Goal: Subscribe to service/newsletter

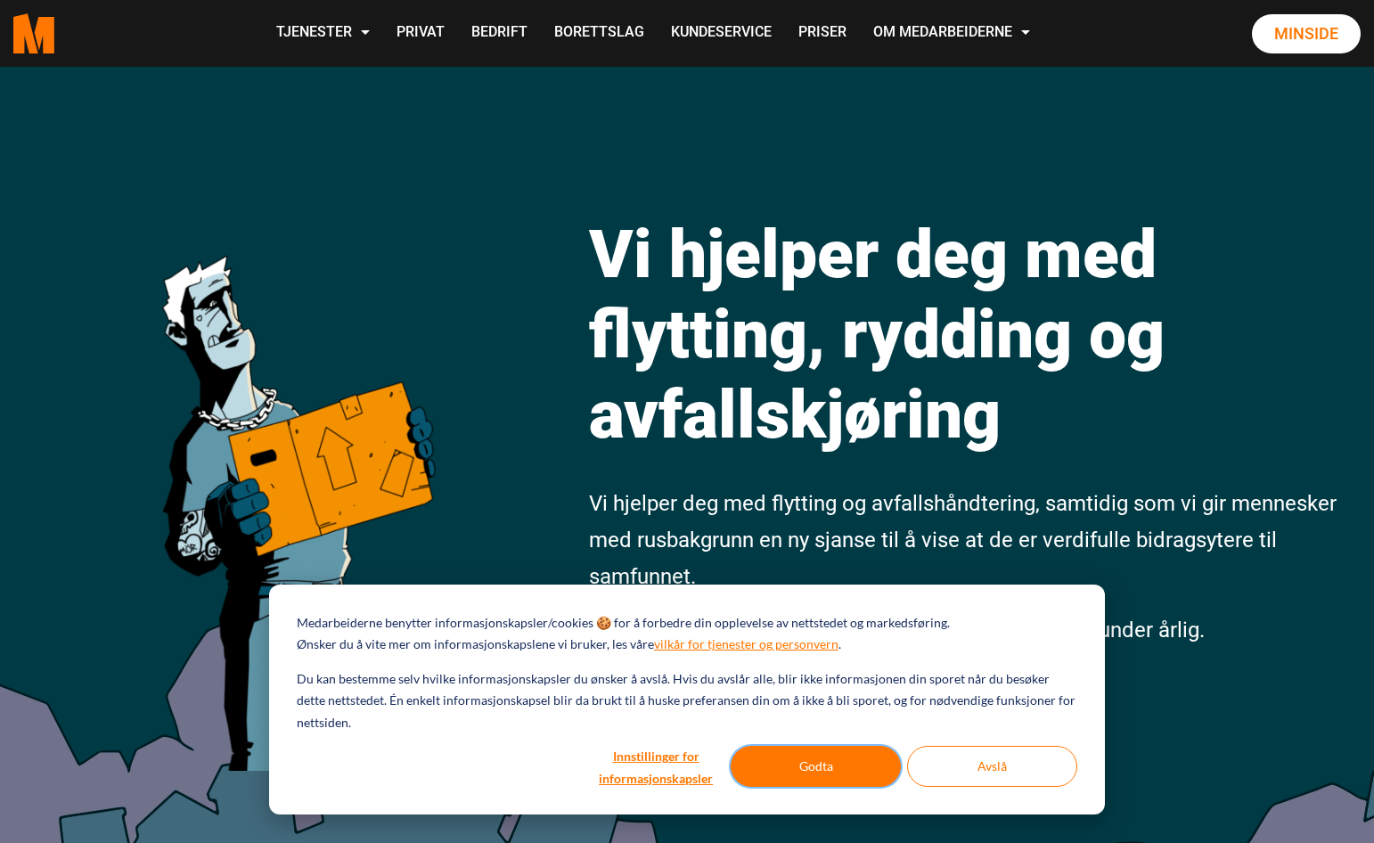
click at [850, 773] on button "Godta" at bounding box center [816, 766] width 170 height 41
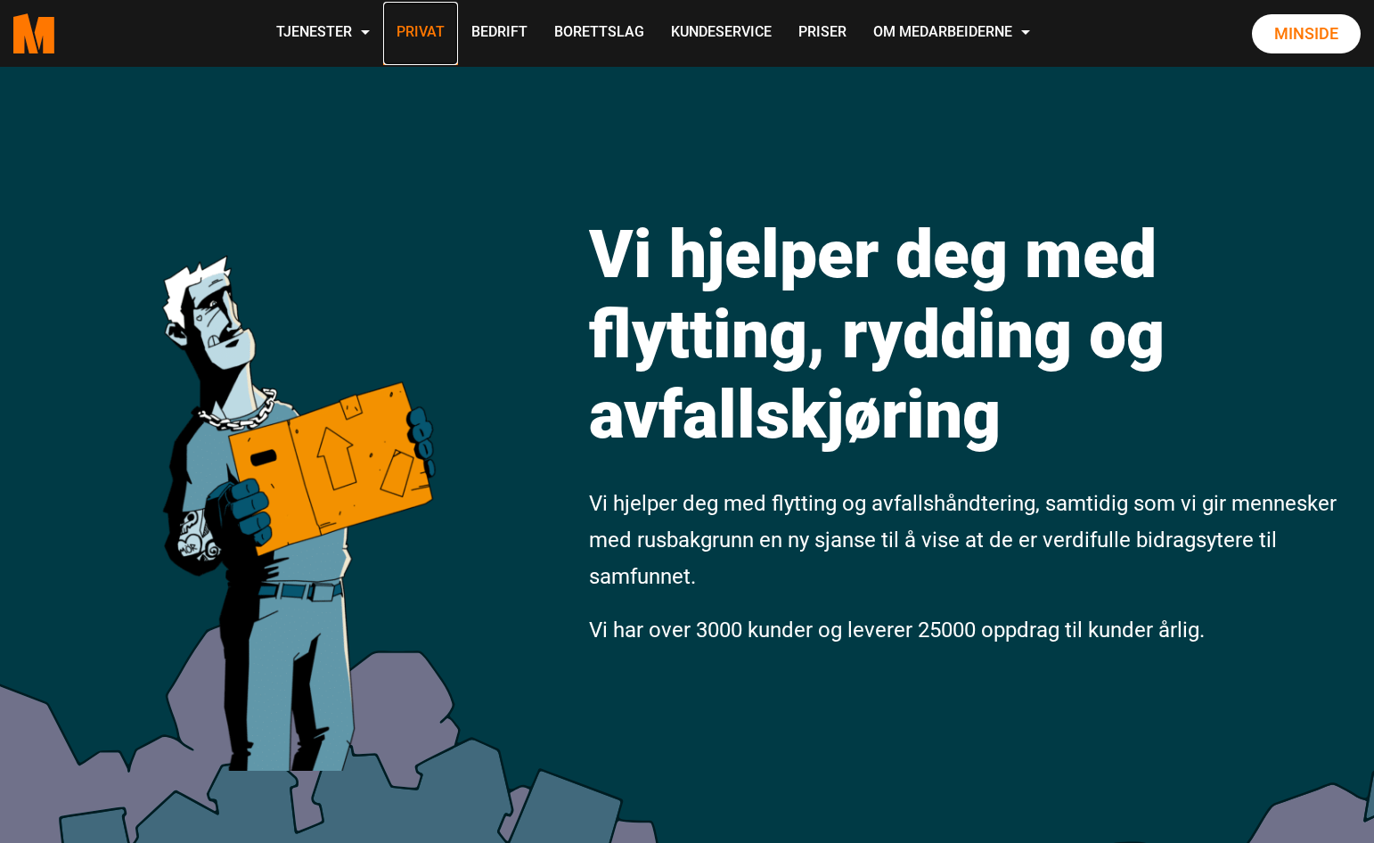
click at [404, 29] on link "Privat" at bounding box center [420, 33] width 75 height 63
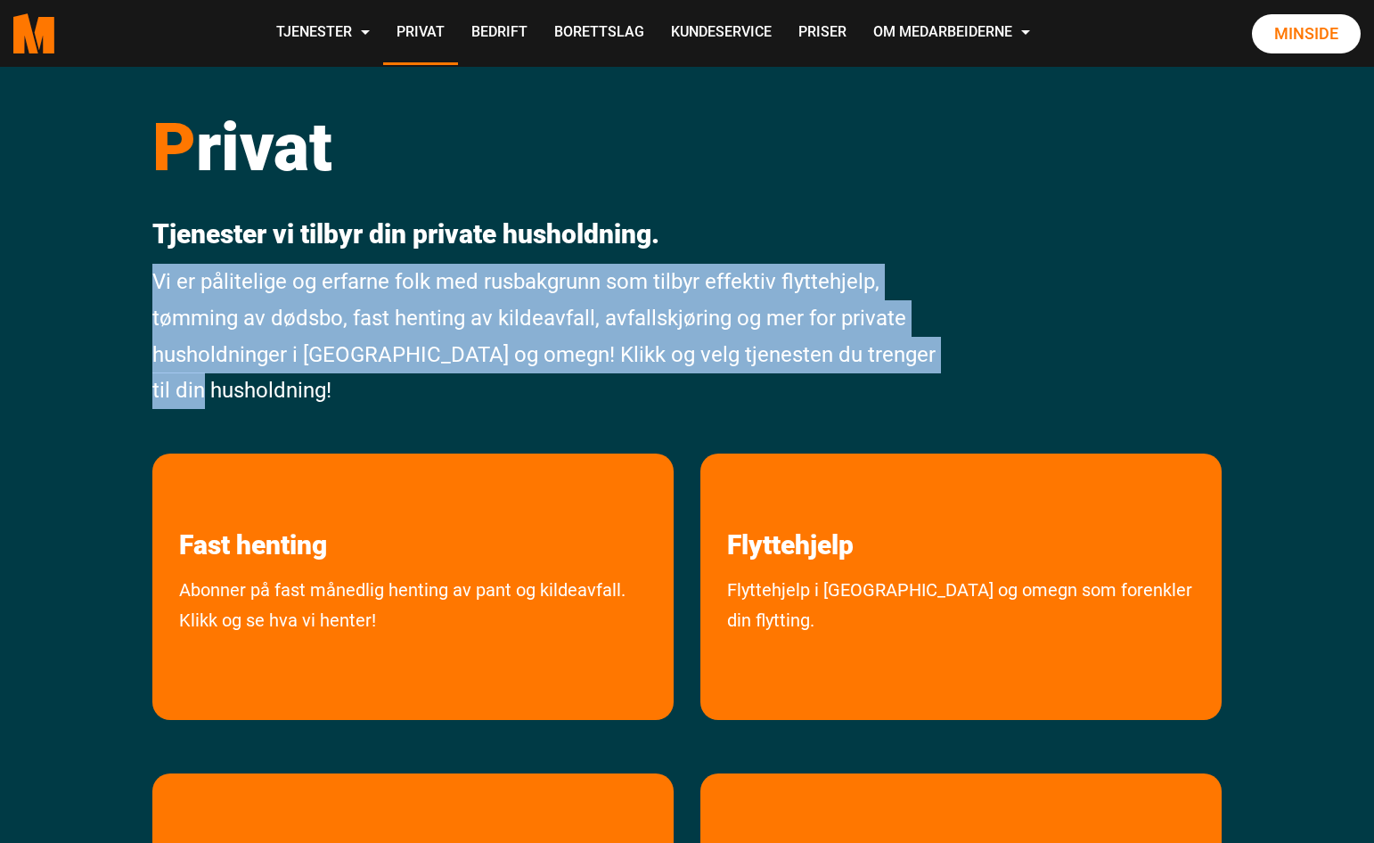
drag, startPoint x: 380, startPoint y: 390, endPoint x: 157, endPoint y: 287, distance: 245.5
click at [157, 287] on p "Vi er pålitelige og erfarne folk med rusbakgrunn som tilbyr effektiv flyttehjel…" at bounding box center [550, 336] width 796 height 145
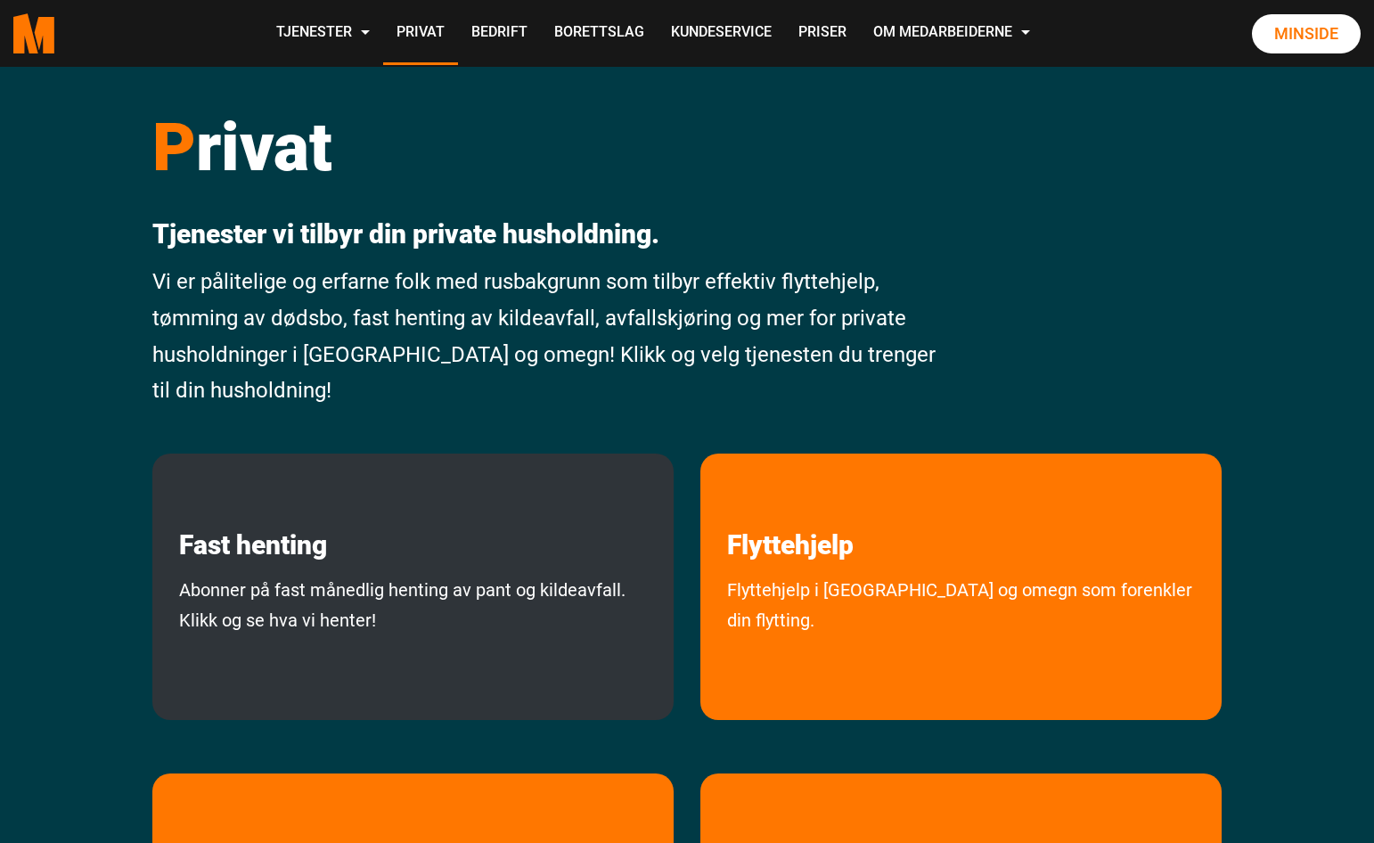
drag, startPoint x: 136, startPoint y: 314, endPoint x: 190, endPoint y: 682, distance: 371.8
click at [136, 314] on div "P rivat Tjenester vi tilbyr din private husholdning. Vi er pålitelige og erfarn…" at bounding box center [687, 567] width 1374 height 1000
click at [276, 584] on link "Abonner på fast månedlig henting av pant og kildeavfall. Klikk og se hva vi hen…" at bounding box center [412, 643] width 521 height 136
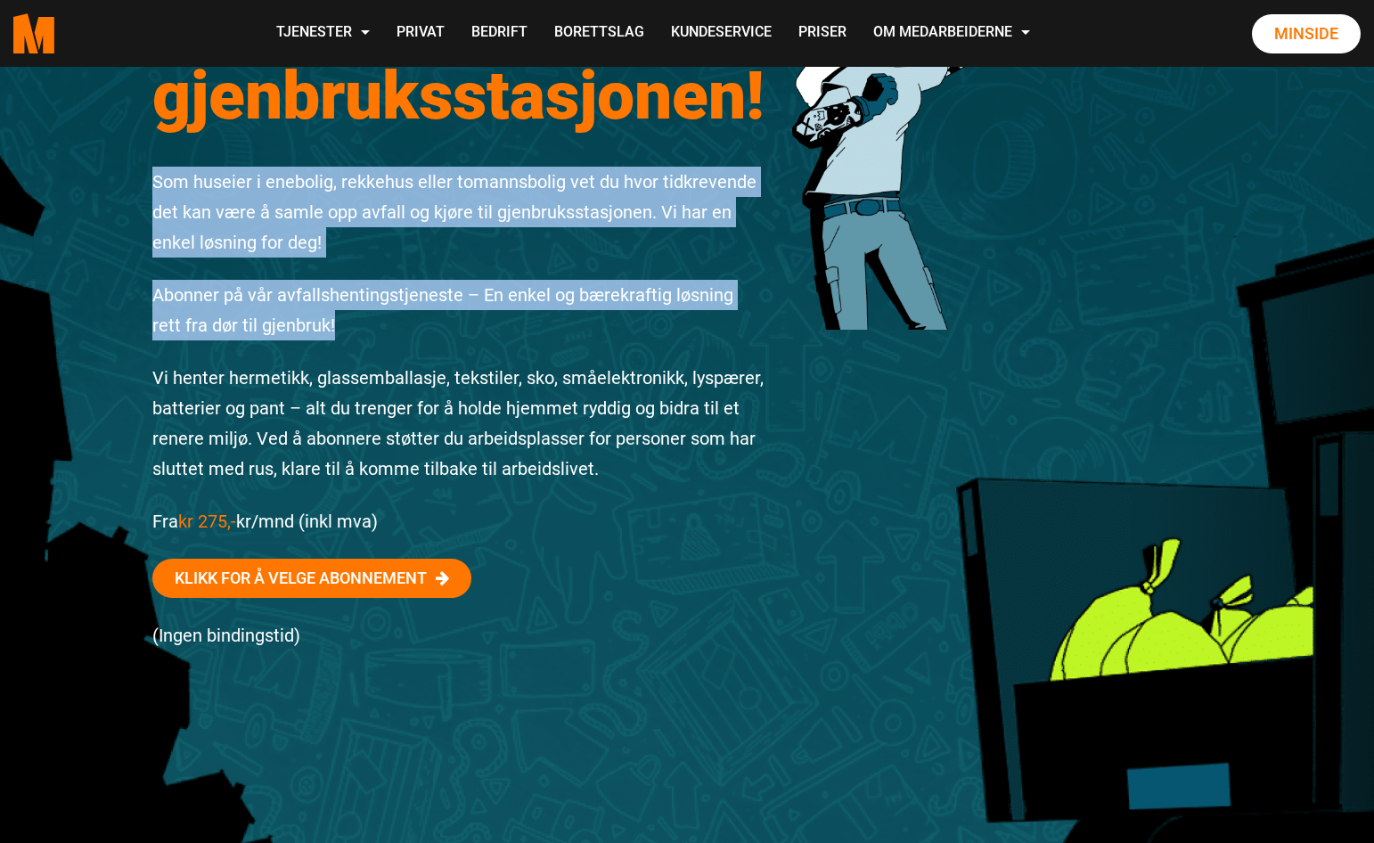
scroll to position [282, 0]
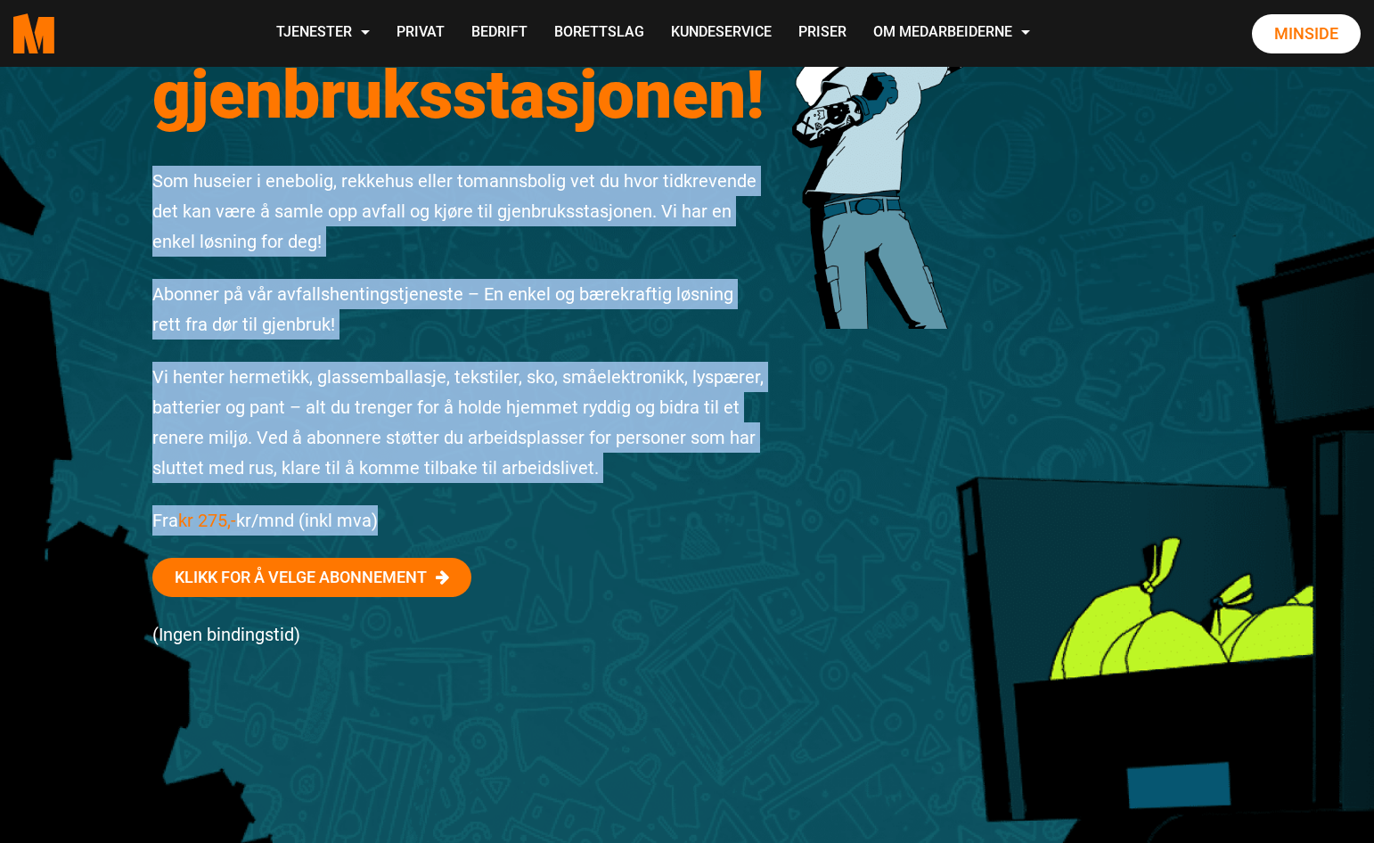
drag, startPoint x: 159, startPoint y: 178, endPoint x: 637, endPoint y: 516, distance: 584.9
click at [638, 517] on div "Få kontroll på avfallet – unngå gjenbruksstasjonen! Som huseier i enebolig, rek…" at bounding box center [459, 289] width 640 height 870
click at [615, 517] on p "Fra kr 275,- kr/mnd (inkl mva)" at bounding box center [458, 520] width 613 height 30
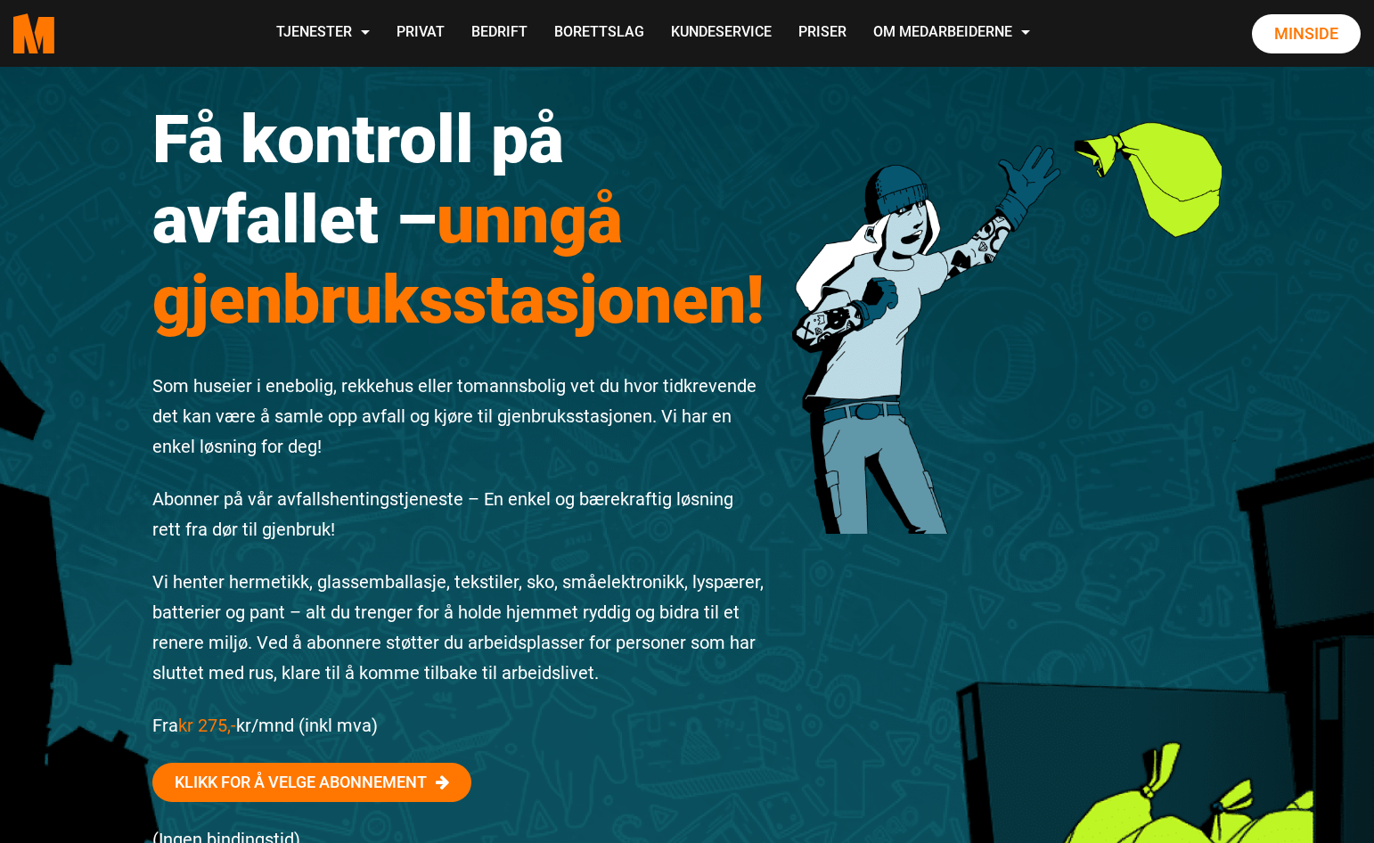
scroll to position [75, 0]
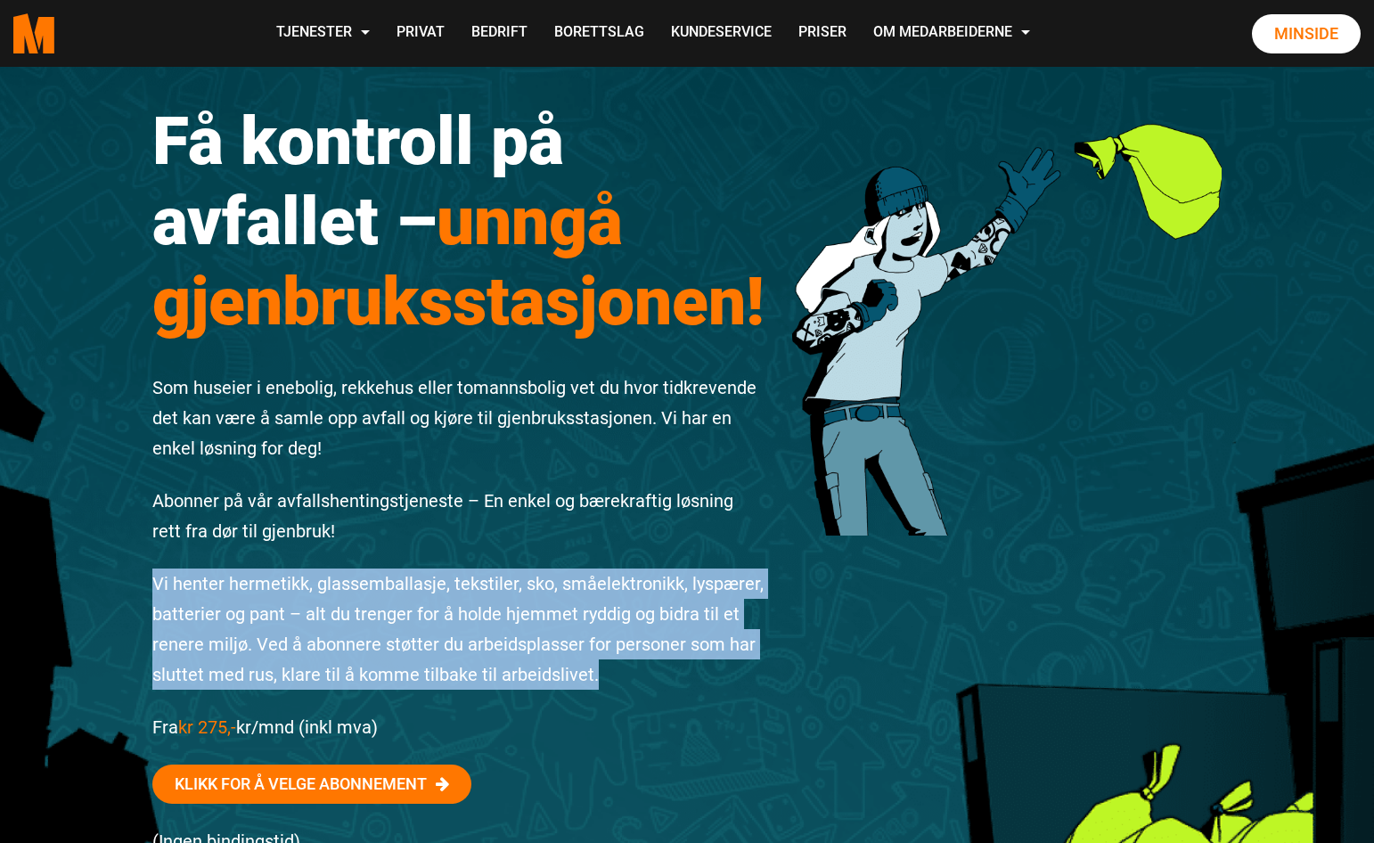
drag, startPoint x: 566, startPoint y: 677, endPoint x: 144, endPoint y: 588, distance: 430.7
click at [125, 590] on div "Få kontroll på avfallet – unngå gjenbruksstasjonen! Som huseier i enebolig, rek…" at bounding box center [687, 528] width 1374 height 1073
click at [645, 677] on p "Vi henter hermetikk, glassemballasje, tekstiler, sko, småelektronikk, lyspærer,…" at bounding box center [458, 628] width 613 height 121
